Goal: Book appointment/travel/reservation

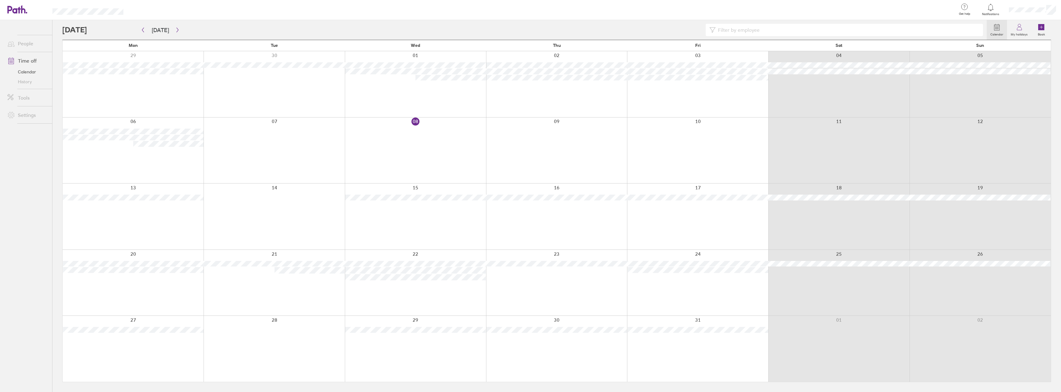
click at [680, 284] on div at bounding box center [697, 283] width 141 height 66
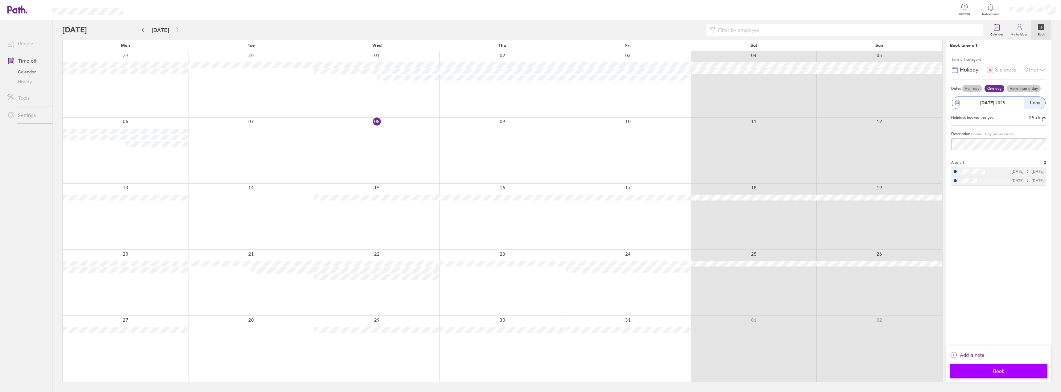
click at [1011, 371] on span "Book" at bounding box center [999, 371] width 89 height 6
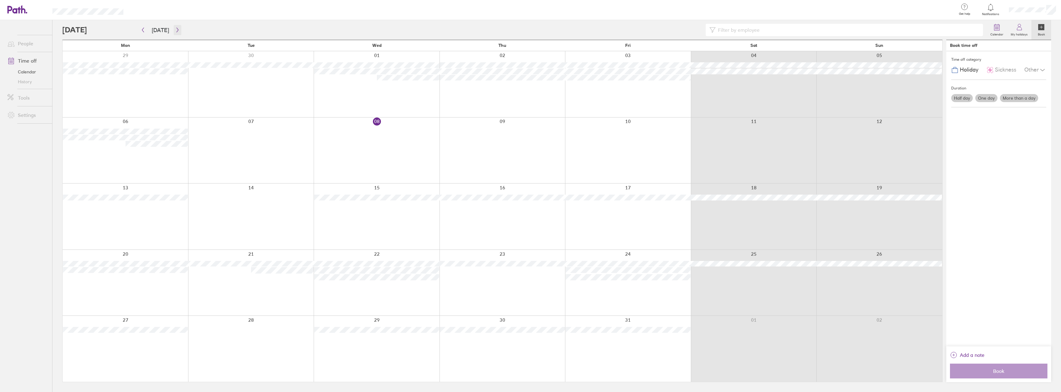
click at [175, 29] on icon "button" at bounding box center [177, 29] width 5 height 5
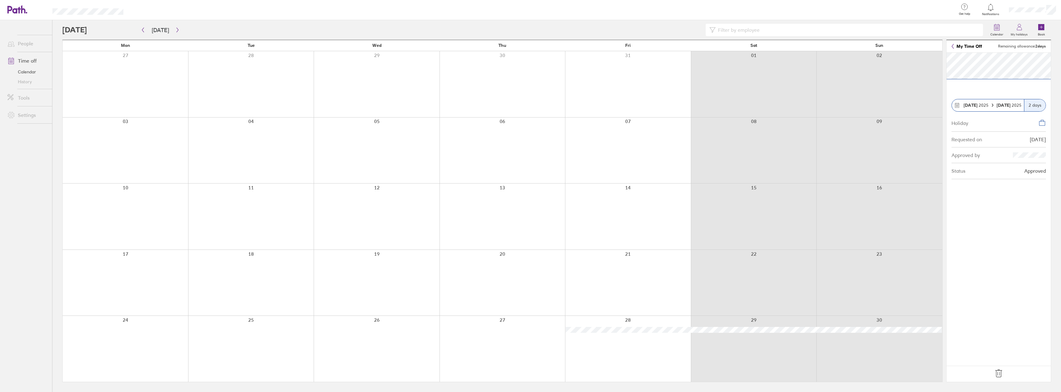
click at [998, 374] on icon at bounding box center [999, 374] width 10 height 10
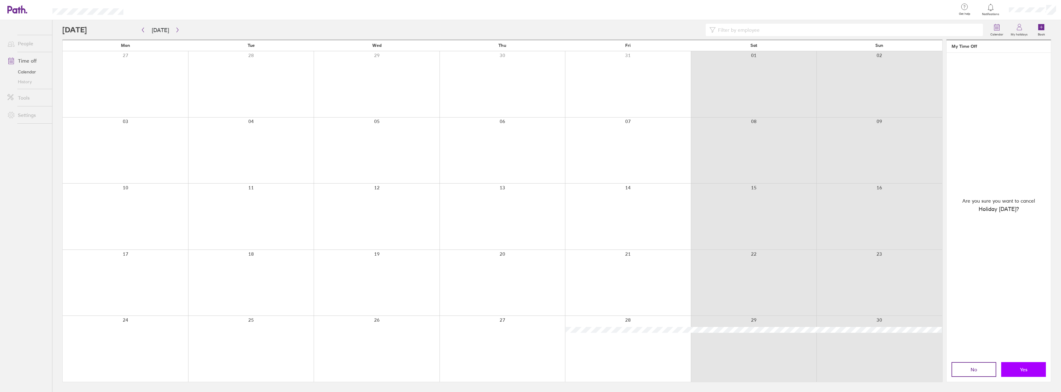
click at [1020, 371] on span "Yes" at bounding box center [1023, 370] width 7 height 6
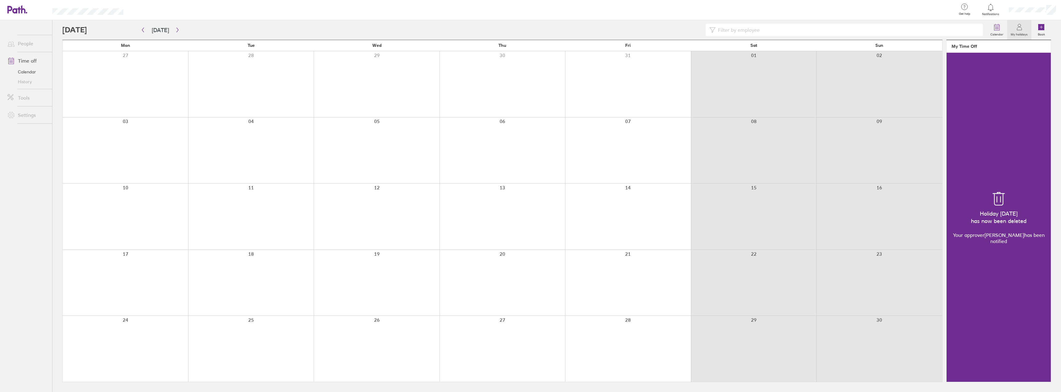
click at [630, 338] on div at bounding box center [628, 349] width 126 height 66
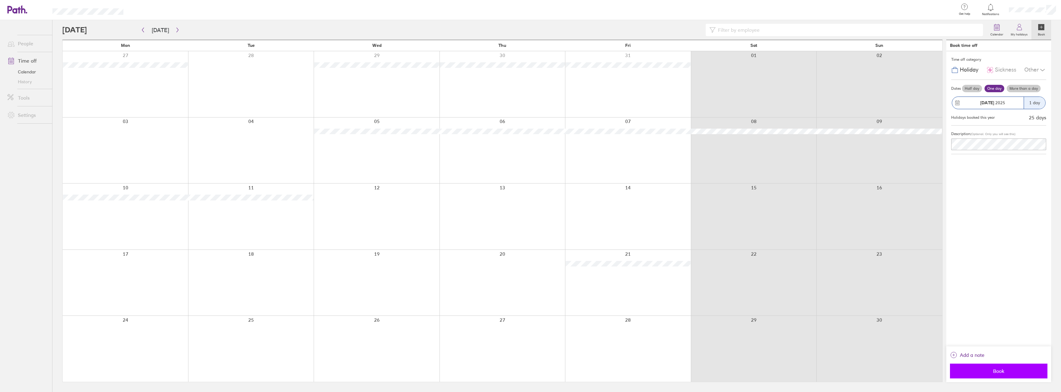
click at [1012, 376] on button "Book" at bounding box center [999, 371] width 98 height 15
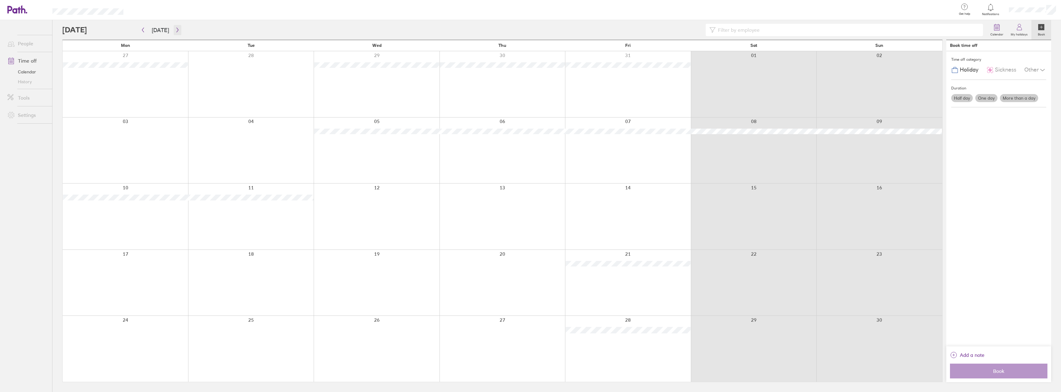
click at [176, 29] on icon "button" at bounding box center [177, 30] width 2 height 5
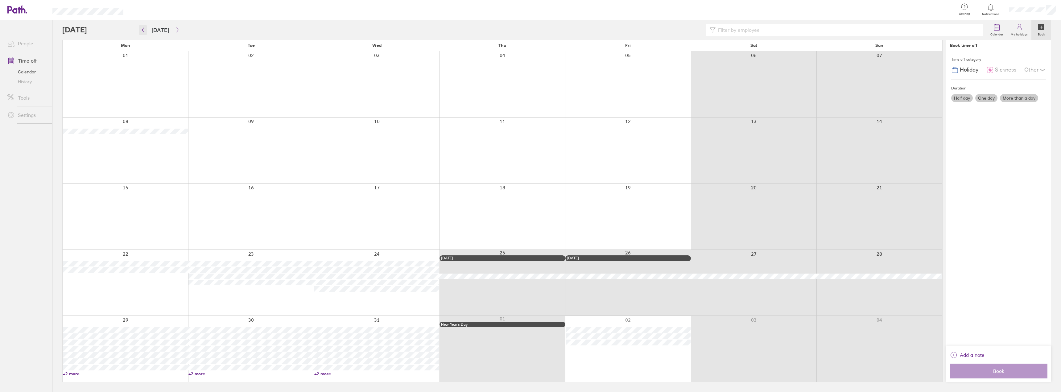
click at [144, 29] on icon "button" at bounding box center [143, 29] width 5 height 5
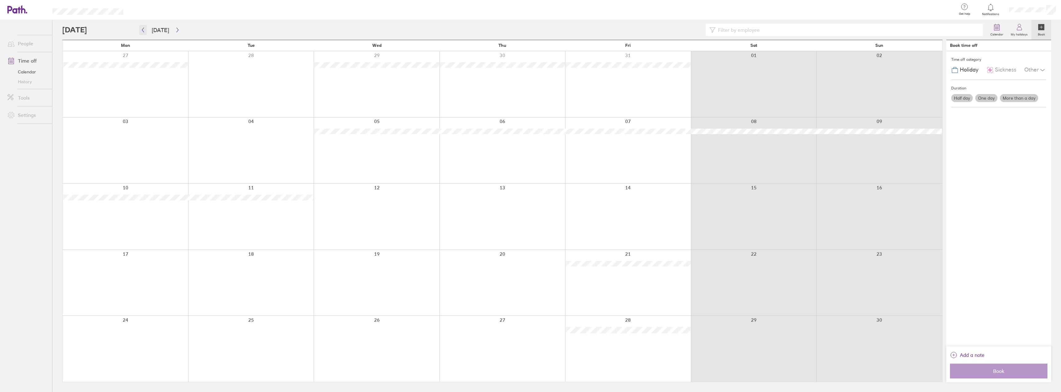
click at [144, 29] on icon "button" at bounding box center [143, 29] width 5 height 5
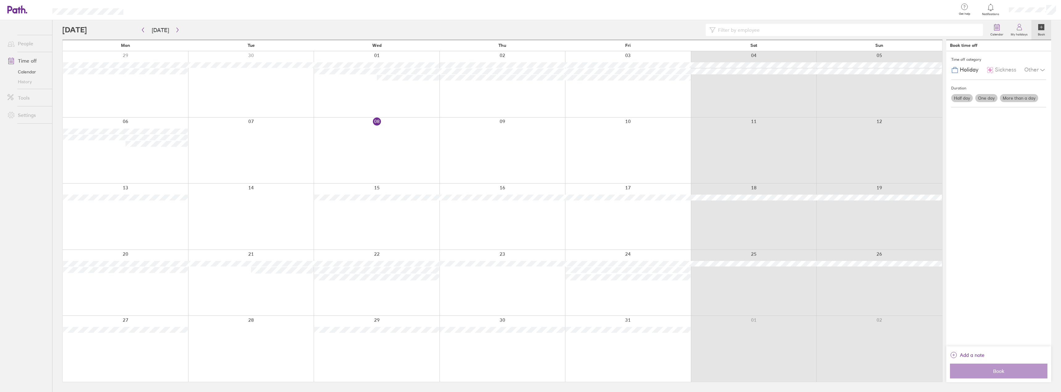
drag, startPoint x: 142, startPoint y: 31, endPoint x: 304, endPoint y: 10, distance: 163.0
click at [304, 10] on div at bounding box center [542, 10] width 819 height 20
click at [144, 30] on icon "button" at bounding box center [143, 29] width 5 height 5
click at [143, 31] on icon "button" at bounding box center [143, 29] width 5 height 5
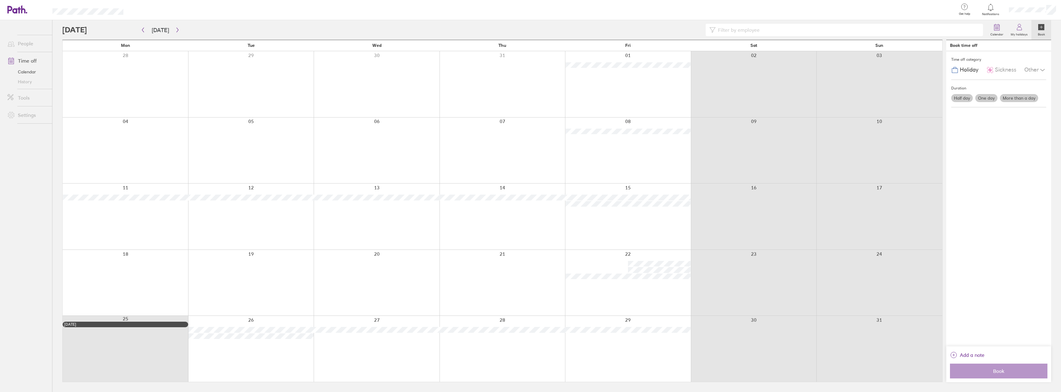
drag, startPoint x: 143, startPoint y: 31, endPoint x: 186, endPoint y: 10, distance: 48.8
click at [186, 10] on div at bounding box center [542, 10] width 819 height 20
click at [144, 28] on icon "button" at bounding box center [143, 29] width 5 height 5
